Goal: Task Accomplishment & Management: Use online tool/utility

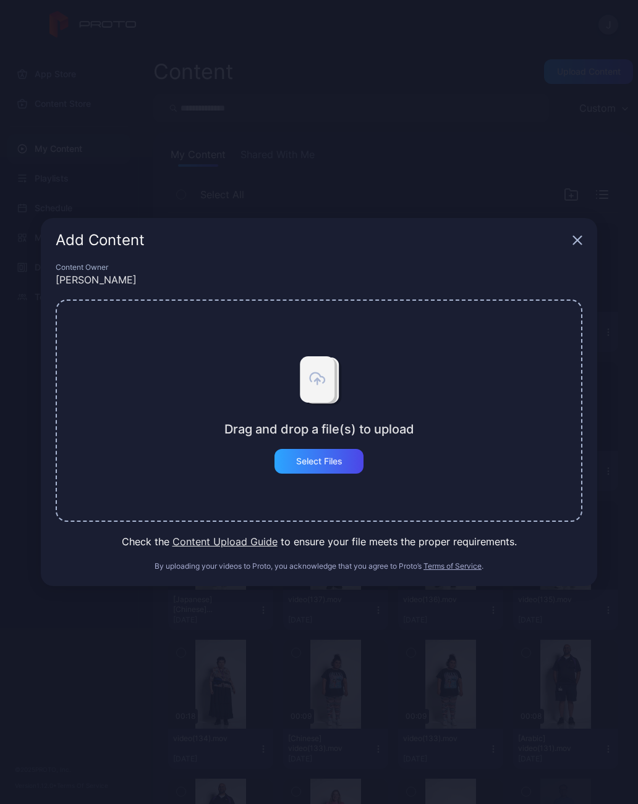
click at [343, 466] on div "Select Files" at bounding box center [318, 461] width 89 height 25
click at [353, 461] on div "Select Files" at bounding box center [318, 461] width 89 height 25
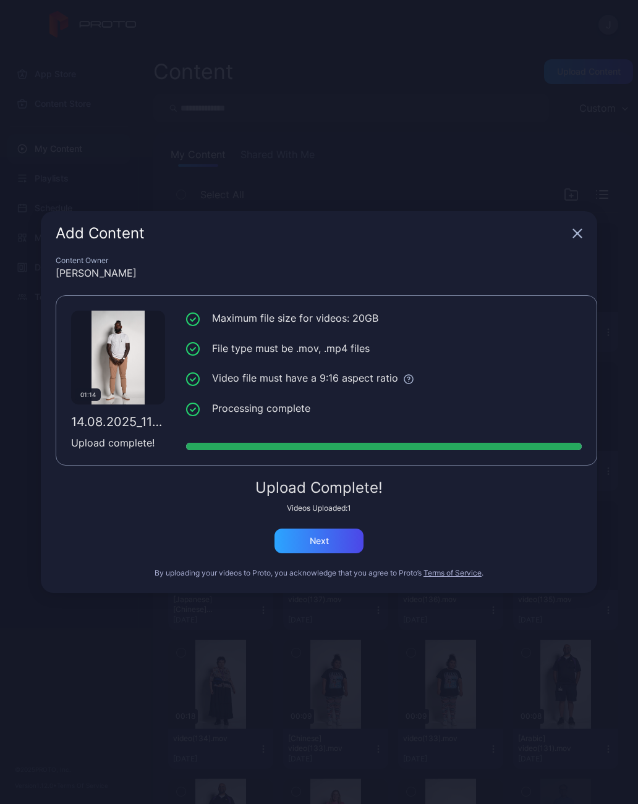
click at [340, 541] on div "Next" at bounding box center [318, 541] width 89 height 25
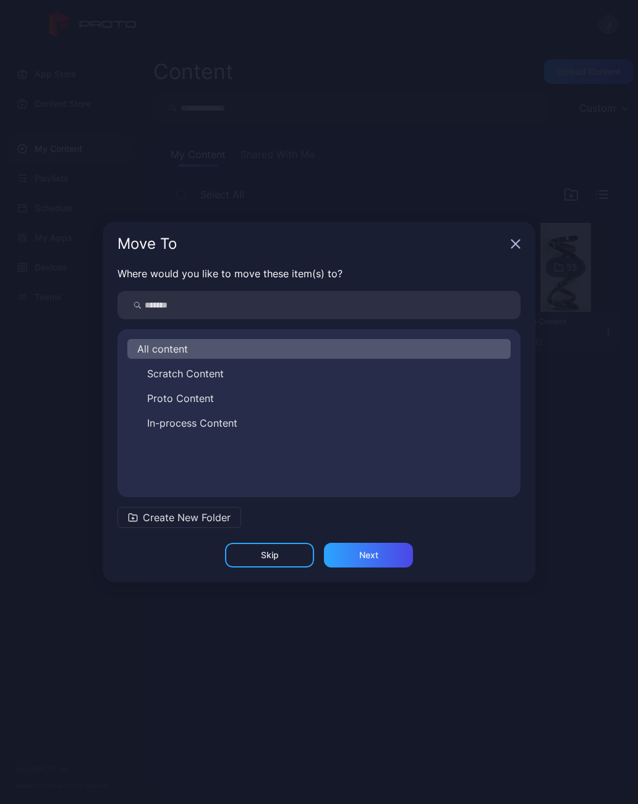
click at [238, 373] on button "Scratch Content" at bounding box center [318, 374] width 383 height 20
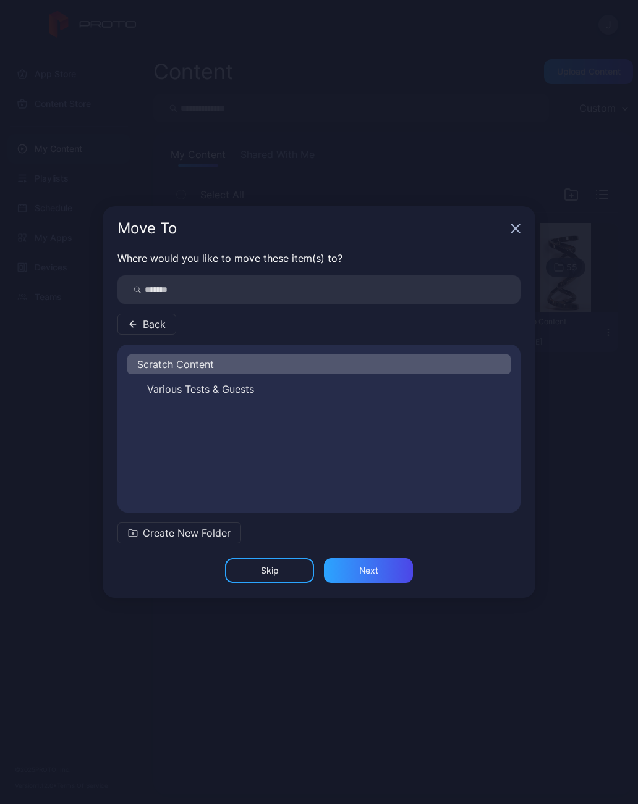
click at [397, 575] on div "Next" at bounding box center [368, 571] width 89 height 25
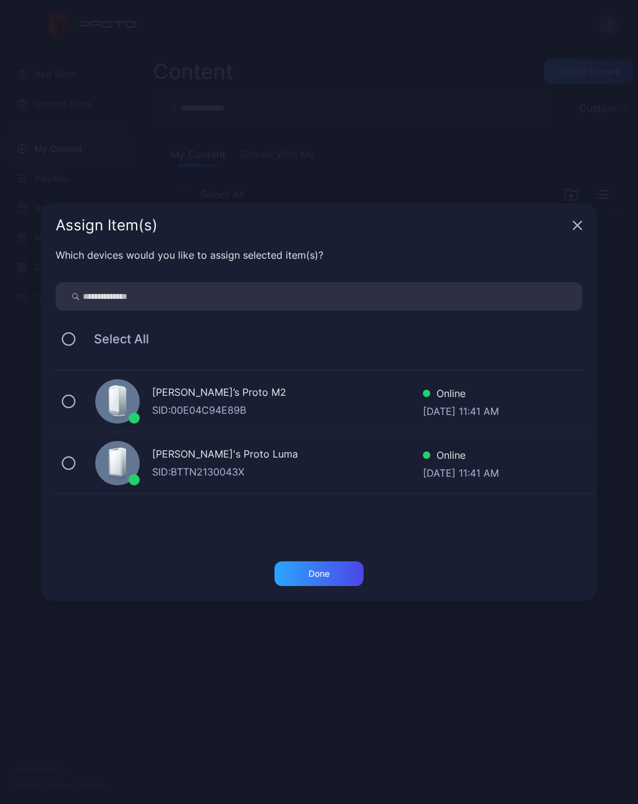
click at [58, 397] on div "Geminai’s Proto M2 SID: 00E04C94E89B Online Aug 14, 2025 at 11:41 AM" at bounding box center [326, 402] width 541 height 62
click at [64, 460] on button at bounding box center [69, 464] width 14 height 14
click at [325, 573] on div "Done" at bounding box center [318, 574] width 21 height 10
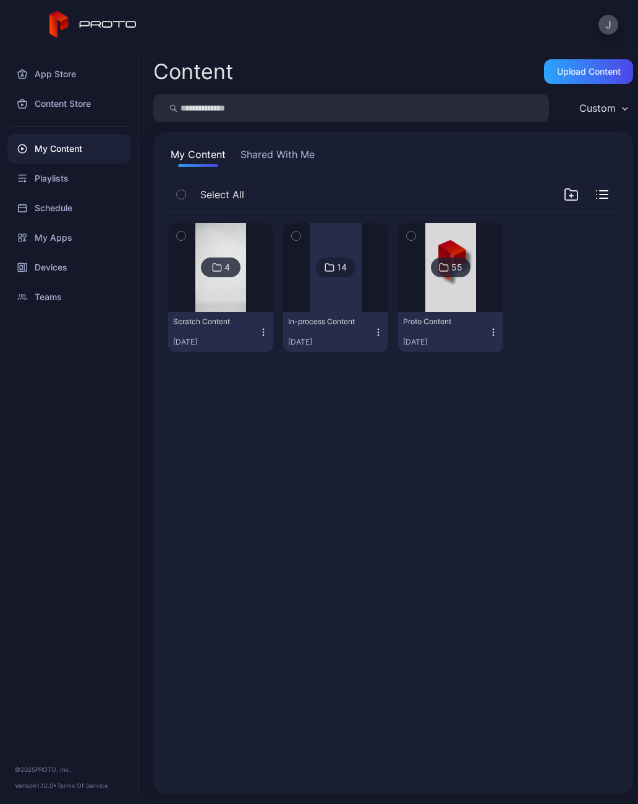
click at [213, 286] on img at bounding box center [220, 267] width 50 height 89
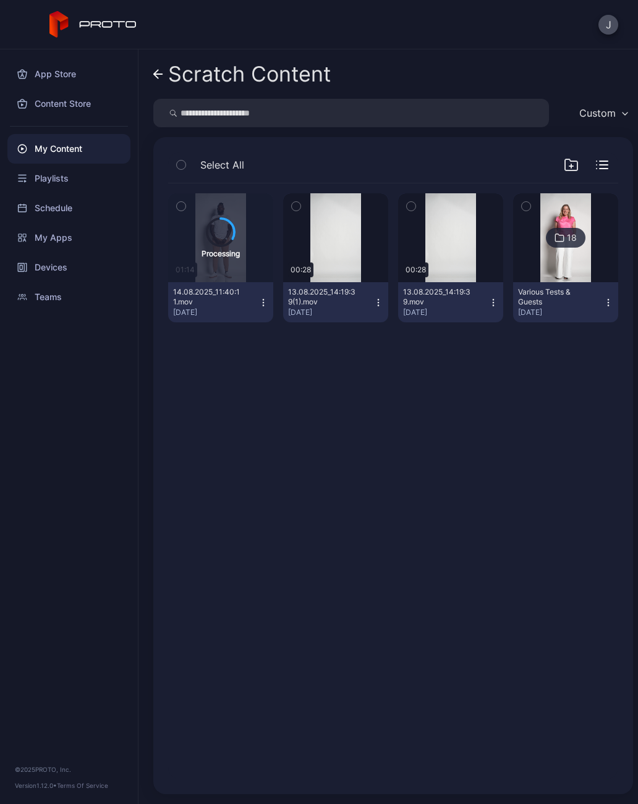
click at [618, 738] on div "Processing 01:14 14.08.2025_11:40:11.mov Aug 14, 2025 Preview 00:28 13.08.2025_…" at bounding box center [393, 482] width 470 height 616
click at [265, 307] on icon "button" at bounding box center [263, 303] width 10 height 10
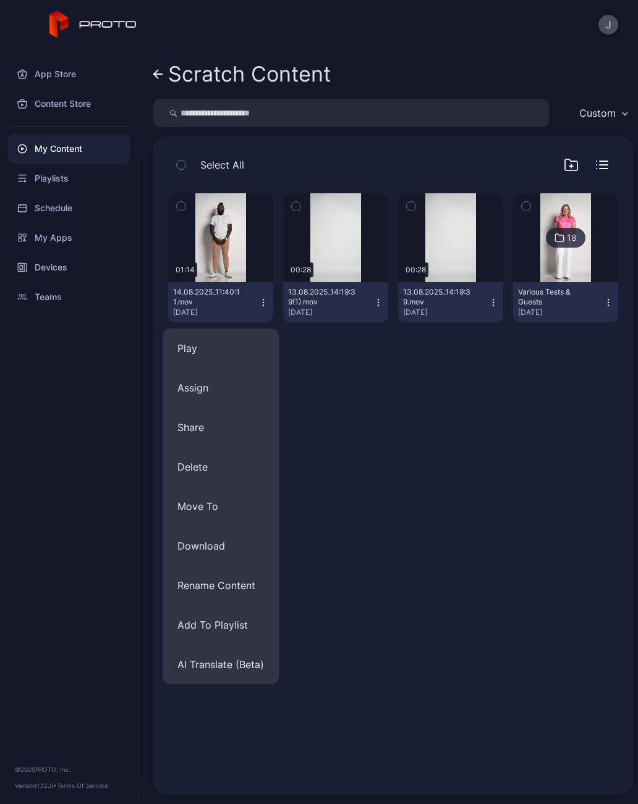
click at [231, 672] on button "AI Translate (Beta)" at bounding box center [220, 665] width 116 height 40
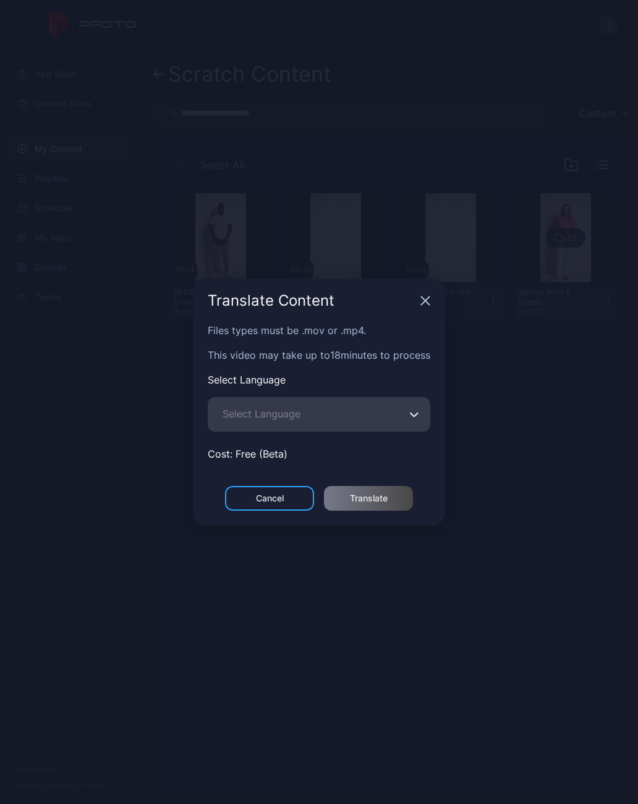
click at [277, 416] on span "Select Language" at bounding box center [261, 414] width 78 height 15
click at [277, 416] on input "Select Language" at bounding box center [319, 414] width 222 height 35
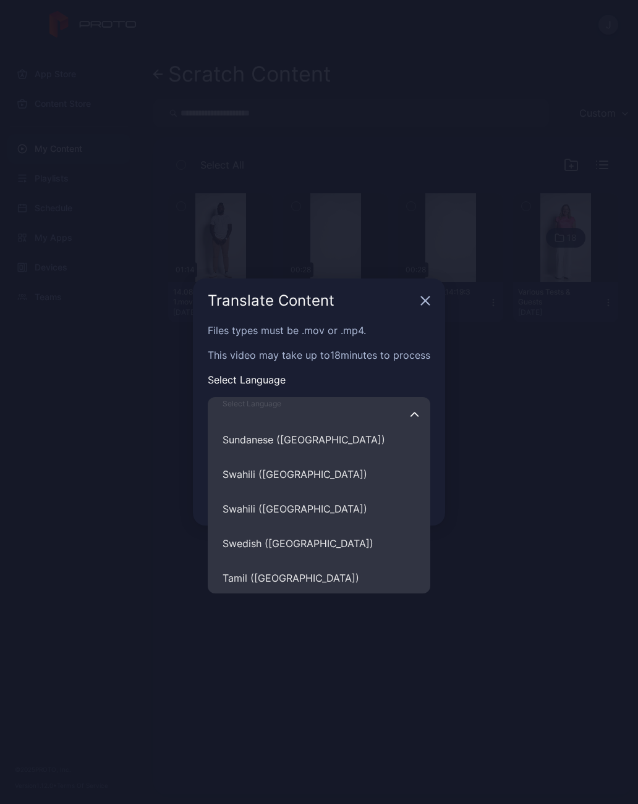
scroll to position [5546, 0]
click at [283, 475] on button "Swahili (Kenya)" at bounding box center [319, 474] width 222 height 35
type input "**********"
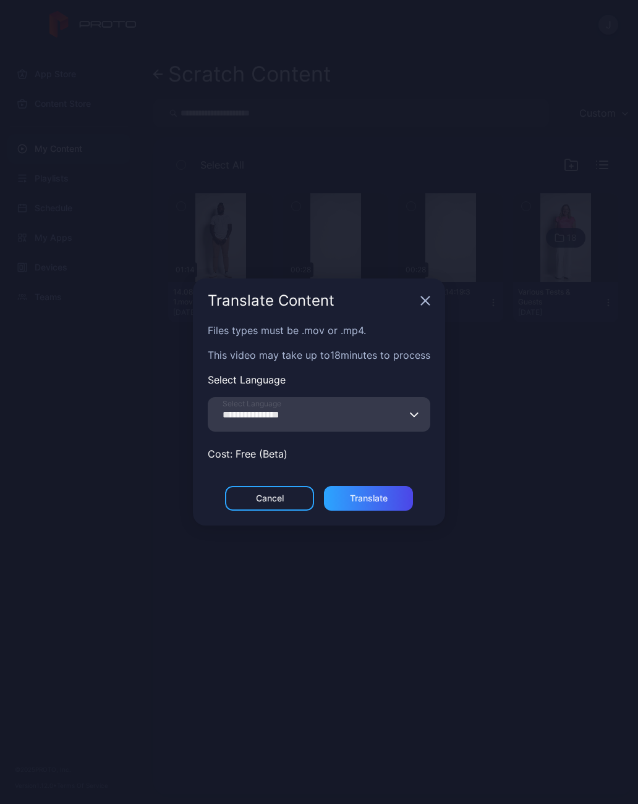
click at [374, 500] on div "Translate" at bounding box center [369, 499] width 38 height 10
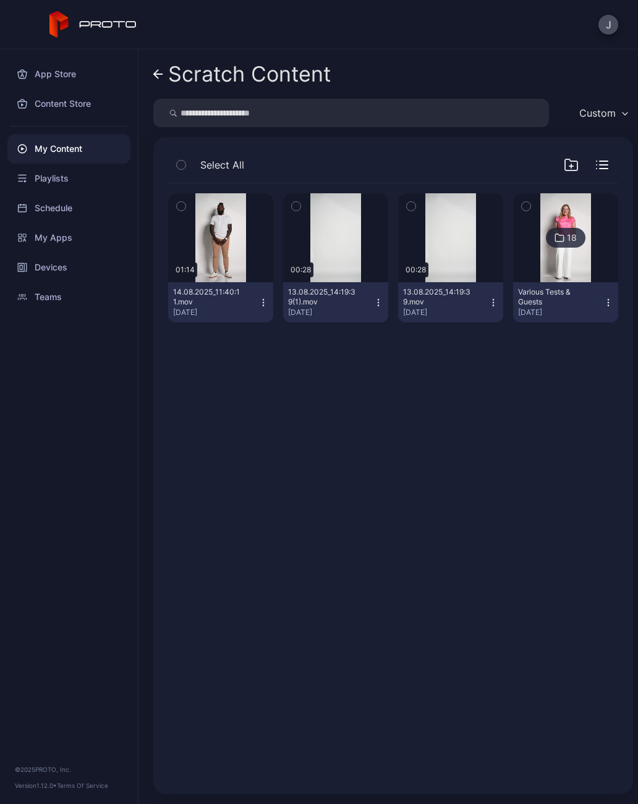
click at [153, 82] on link "Scratch Content" at bounding box center [241, 74] width 177 height 30
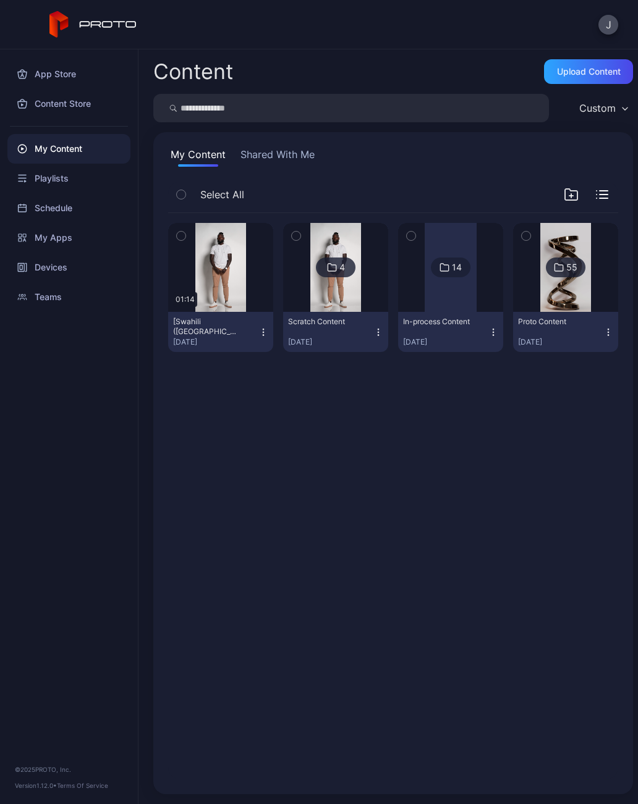
click at [263, 332] on icon "button" at bounding box center [263, 332] width 1 height 1
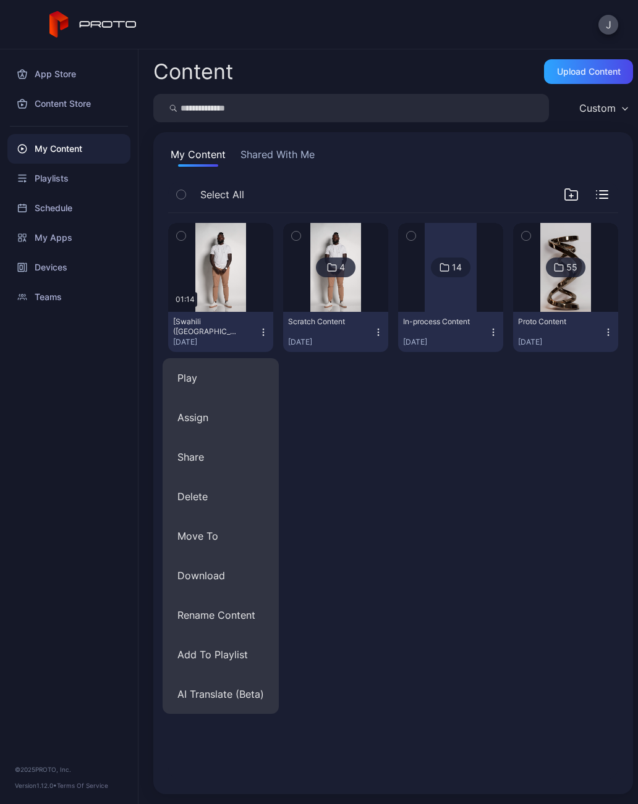
click at [190, 428] on button "Assign" at bounding box center [220, 418] width 116 height 40
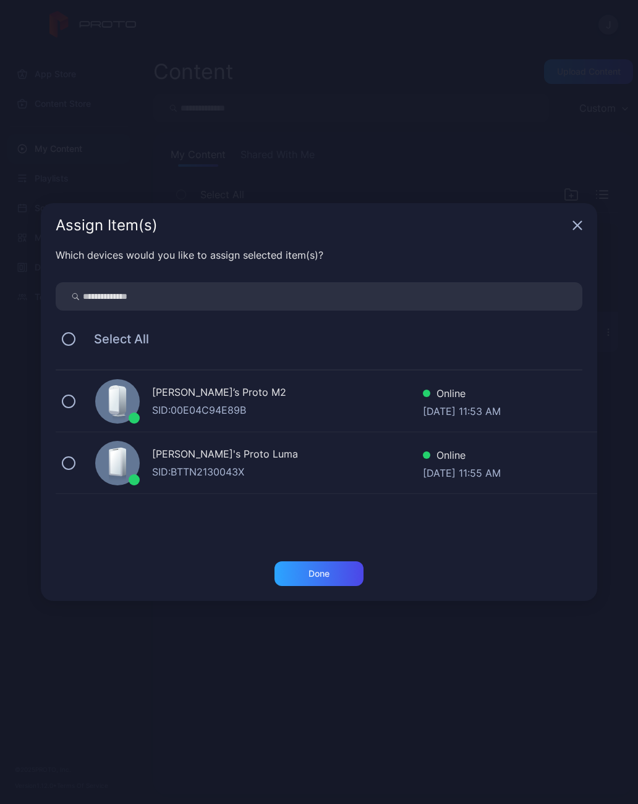
click at [69, 406] on button at bounding box center [69, 402] width 14 height 14
click at [78, 460] on div "Geminai's Proto [PERSON_NAME]: BTTN2130043X Online [DATE] 11:55 AM" at bounding box center [326, 464] width 541 height 62
click at [310, 575] on div "Done" at bounding box center [318, 574] width 21 height 10
